Goal: Information Seeking & Learning: Learn about a topic

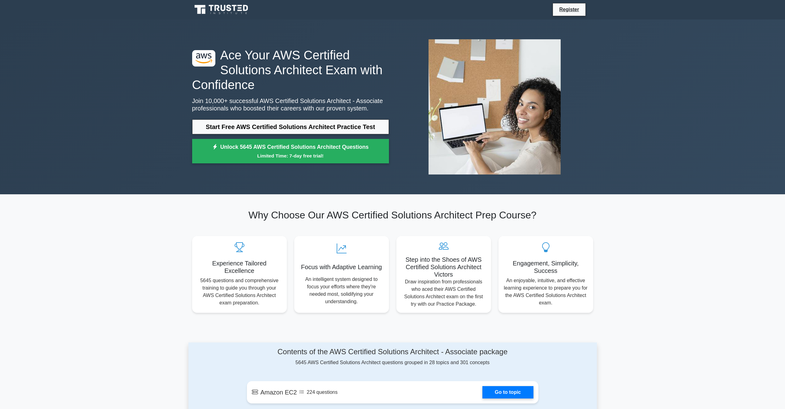
scroll to position [1, 0]
click at [233, 129] on link "Start Free AWS Certified Solutions Architect Practice Test" at bounding box center [290, 126] width 197 height 15
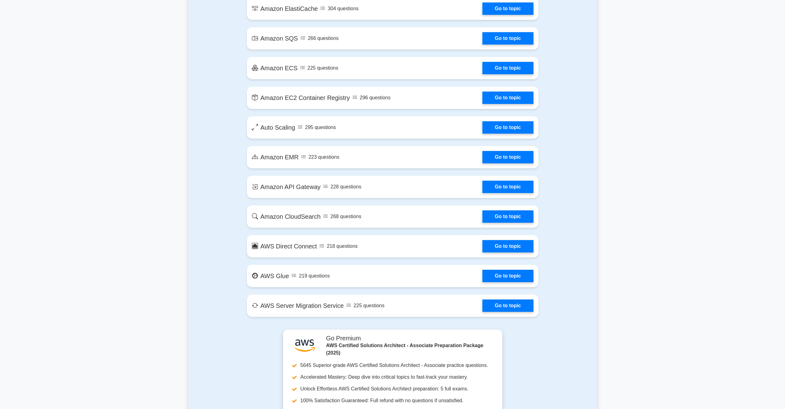
scroll to position [898, 0]
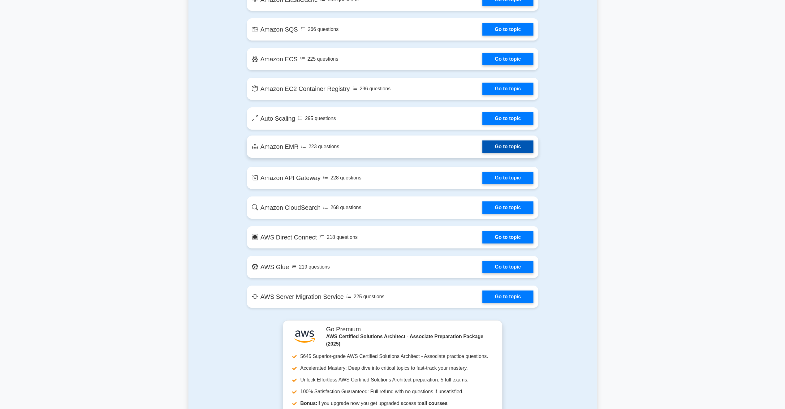
click at [496, 147] on link "Go to topic" at bounding box center [507, 146] width 51 height 12
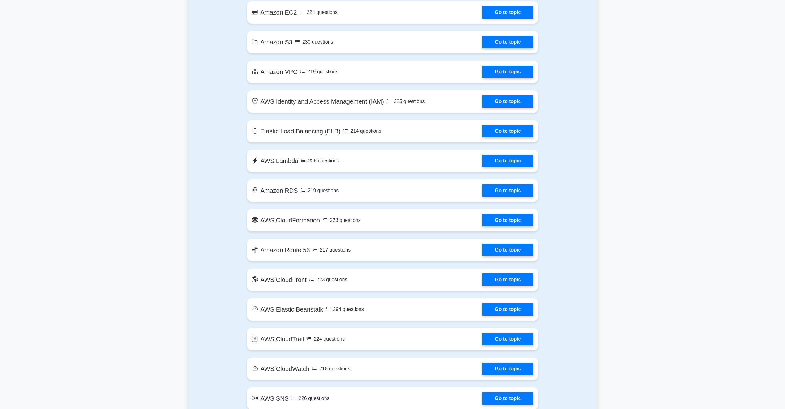
scroll to position [387, 0]
